Goal: Check status

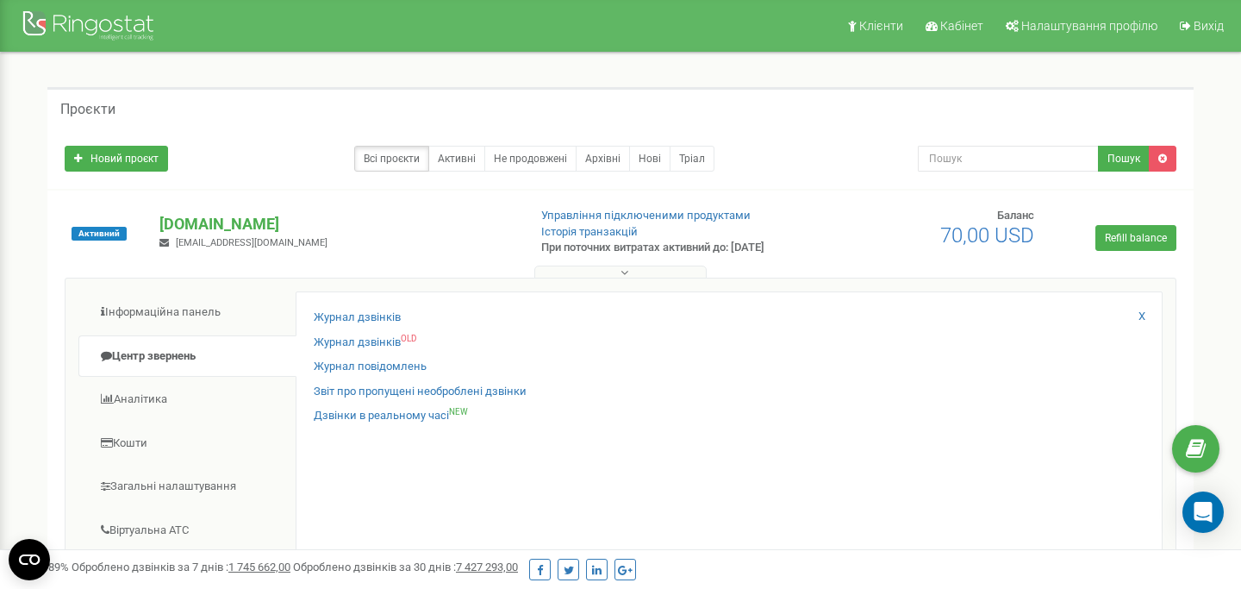
click at [390, 318] on link "Журнал дзвінків" at bounding box center [357, 317] width 87 height 16
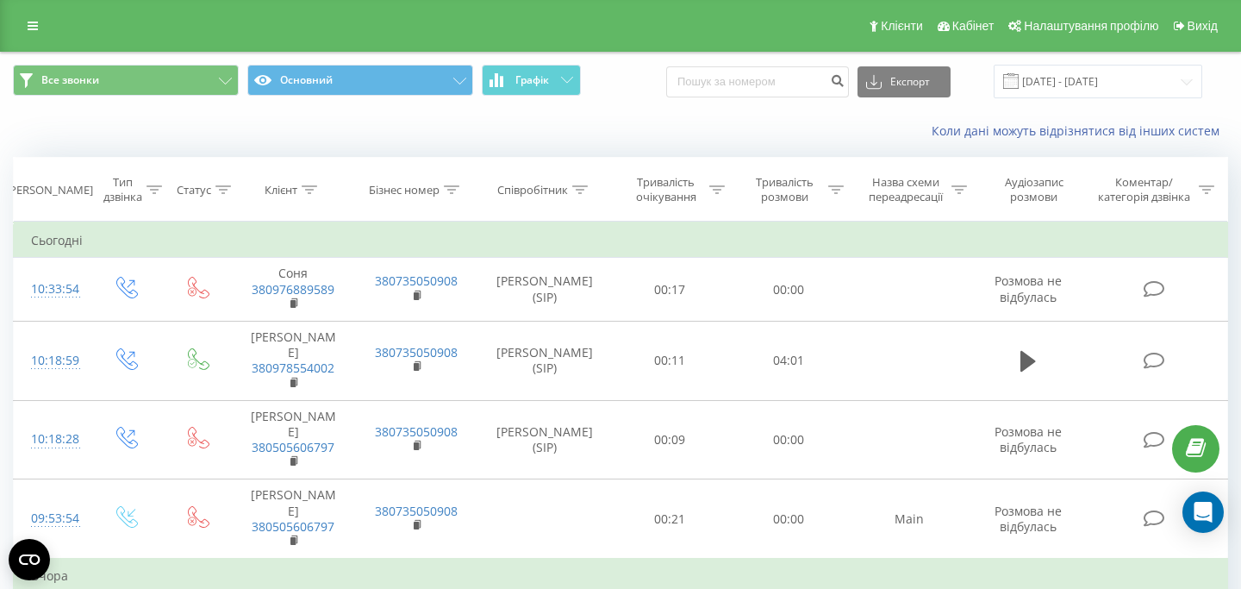
click at [636, 119] on div "Коли дані можуть відрізнятися вiд інших систем" at bounding box center [621, 130] width 1240 height 41
